Goal: Information Seeking & Learning: Learn about a topic

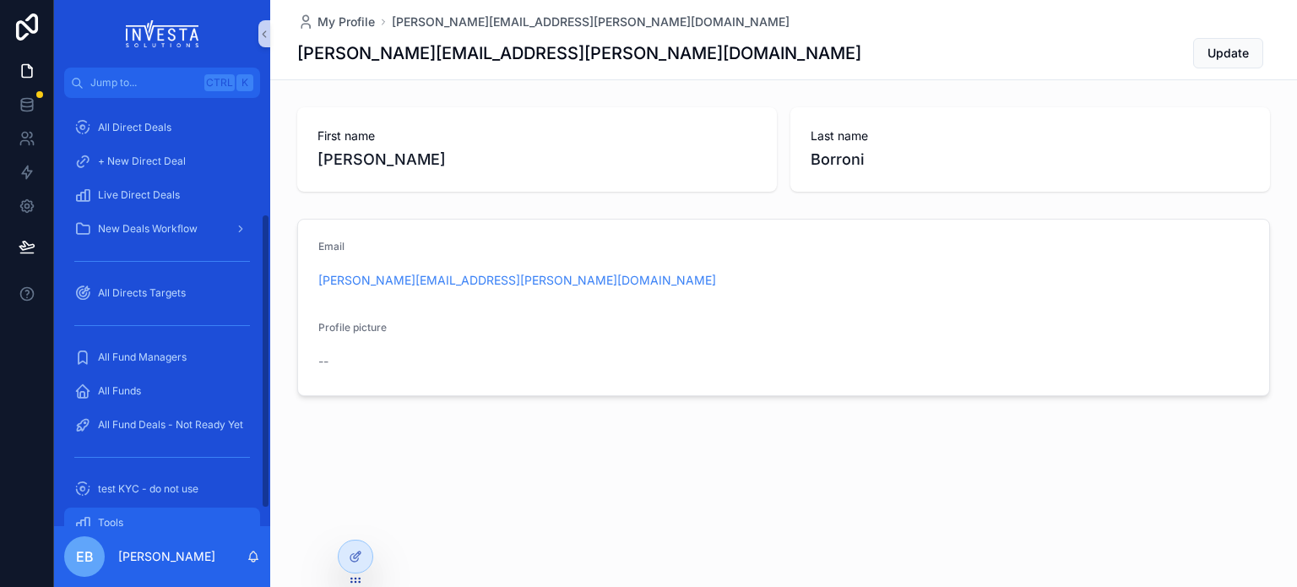
scroll to position [169, 0]
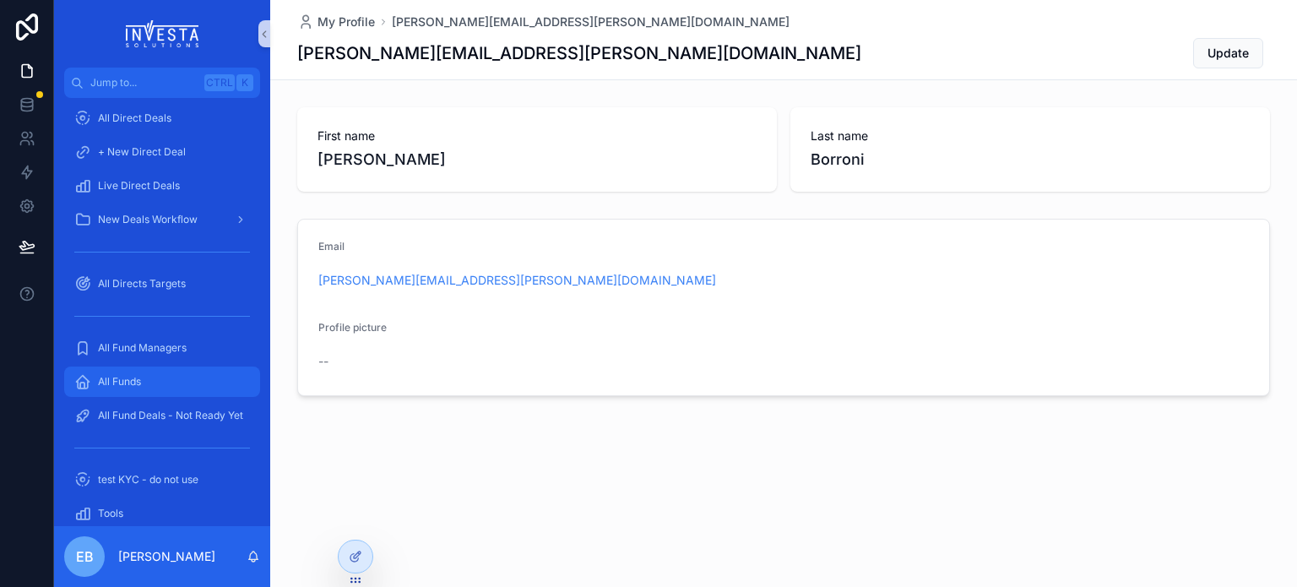
click at [133, 385] on span "All Funds" at bounding box center [119, 382] width 43 height 14
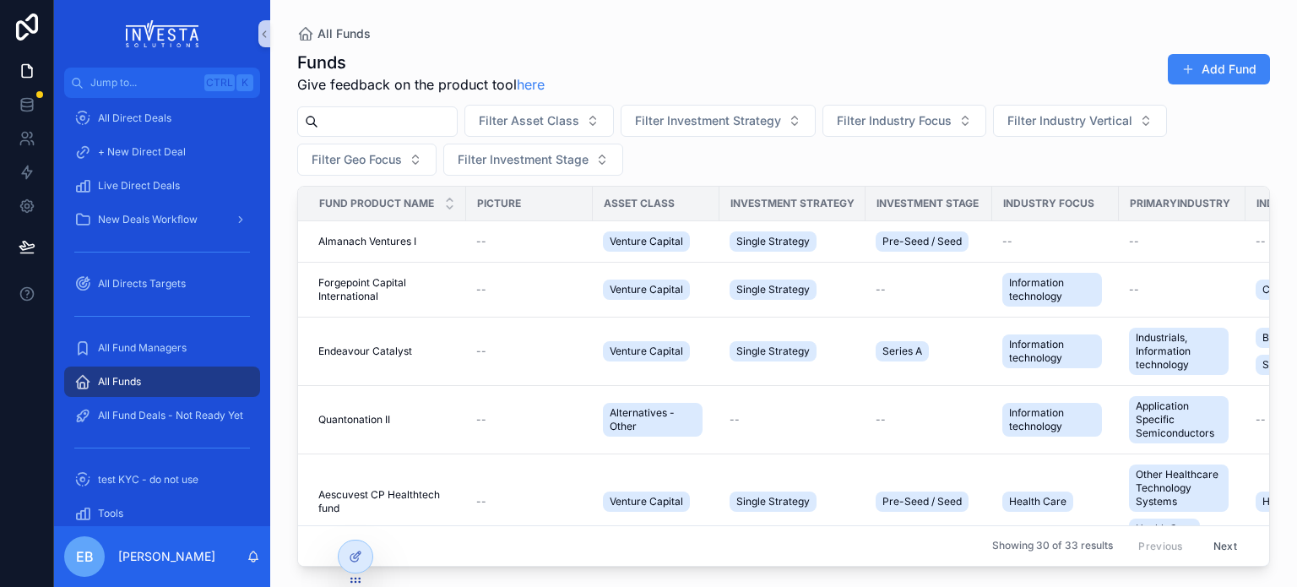
click at [351, 128] on input "scrollable content" at bounding box center [387, 122] width 139 height 24
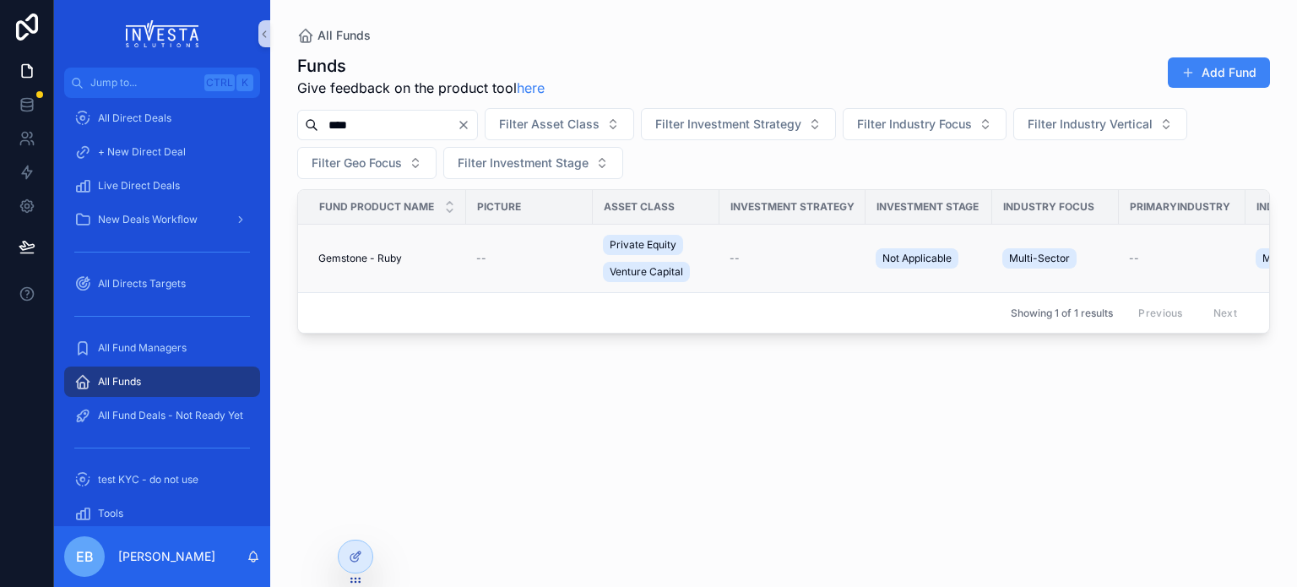
type input "****"
click at [391, 264] on span "Gemstone - Ruby" at bounding box center [360, 259] width 84 height 14
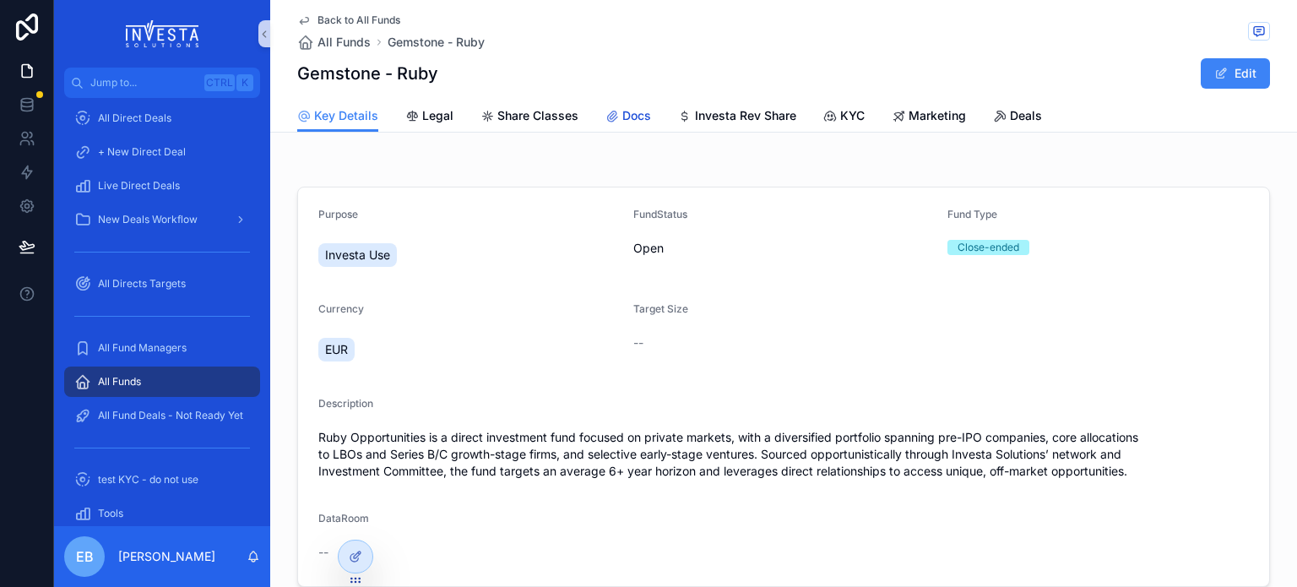
click at [608, 112] on icon "scrollable content" at bounding box center [613, 117] width 14 height 14
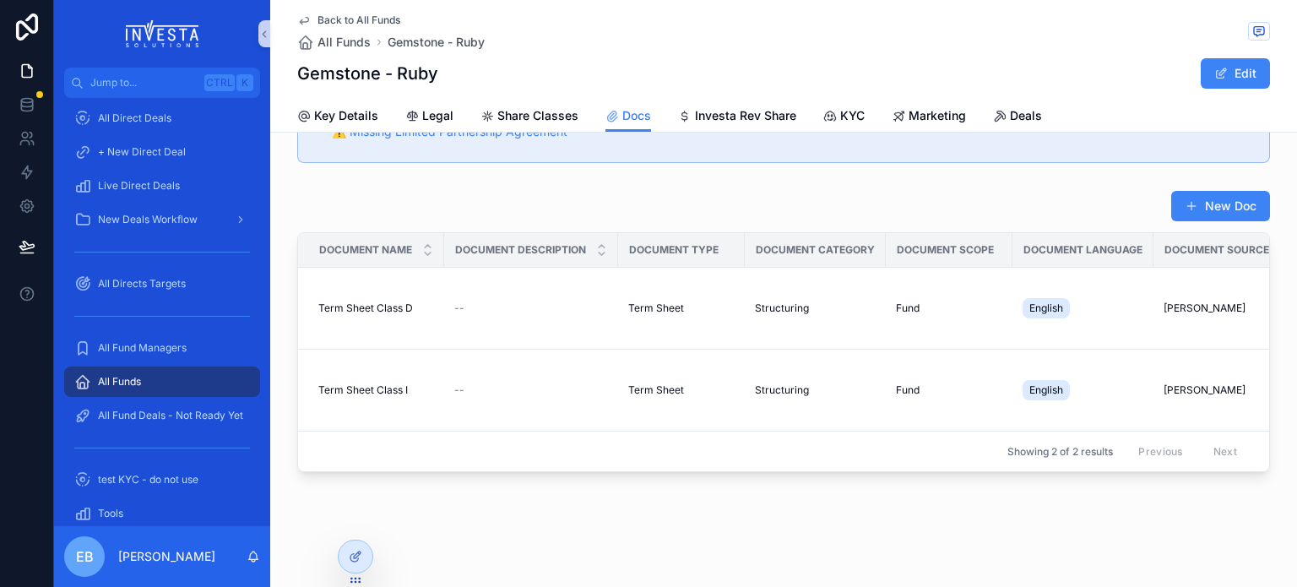
scroll to position [0, 297]
